Goal: Check status: Check status

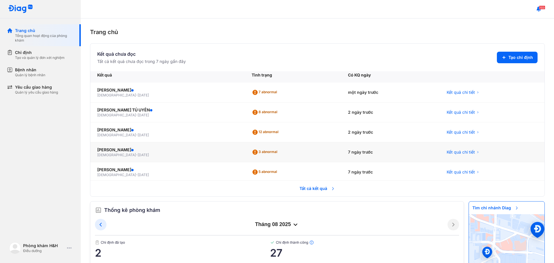
scroll to position [5, 0]
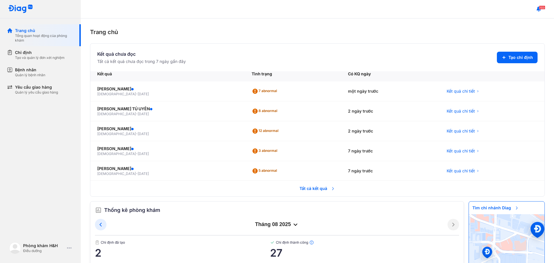
click at [311, 189] on span "Tất cả kết quả" at bounding box center [317, 188] width 43 height 13
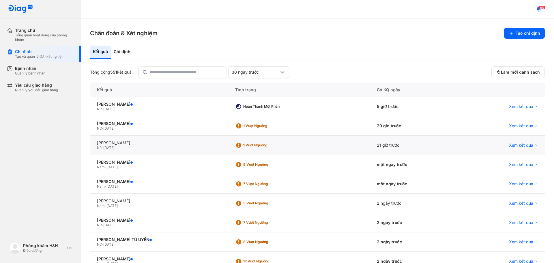
click at [384, 148] on div "21 giờ trước" at bounding box center [414, 145] width 89 height 19
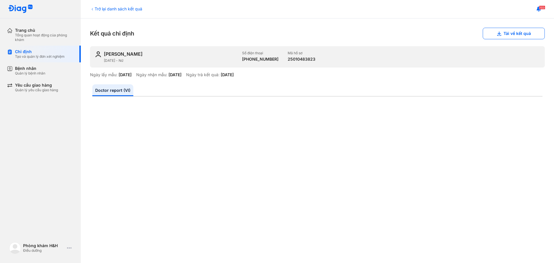
click at [158, 29] on div "Kết quả chỉ định Tải về kết quả" at bounding box center [317, 34] width 455 height 12
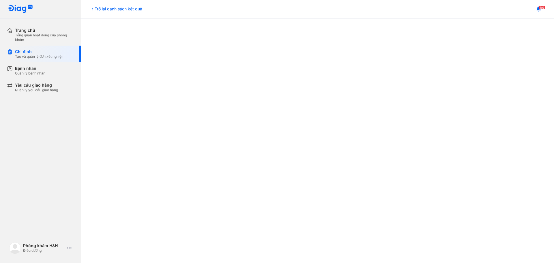
click at [99, 152] on div at bounding box center [317, 91] width 450 height 443
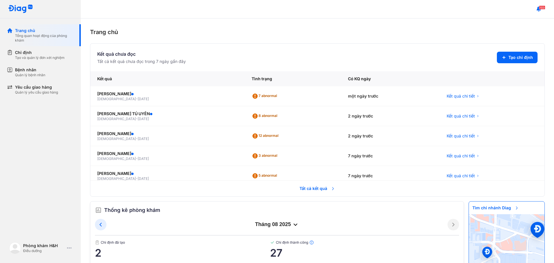
click at [308, 191] on span "Tất cả kết quả" at bounding box center [317, 188] width 43 height 13
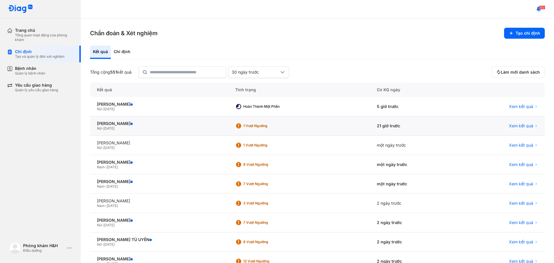
click at [395, 124] on div "21 giờ trước" at bounding box center [414, 125] width 89 height 19
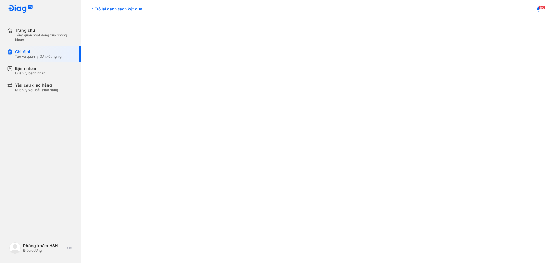
scroll to position [115, 0]
drag, startPoint x: 97, startPoint y: 113, endPoint x: 133, endPoint y: 18, distance: 101.2
click at [97, 112] on div at bounding box center [317, 207] width 450 height 443
click at [113, 118] on div at bounding box center [317, 178] width 450 height 443
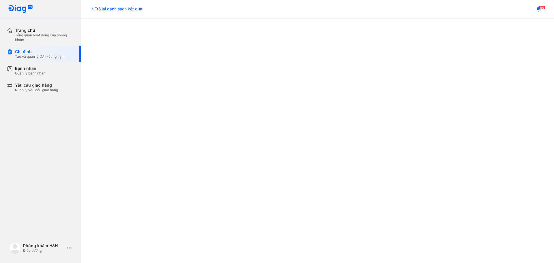
click at [99, 78] on div at bounding box center [317, 178] width 450 height 443
